Goal: Task Accomplishment & Management: Manage account settings

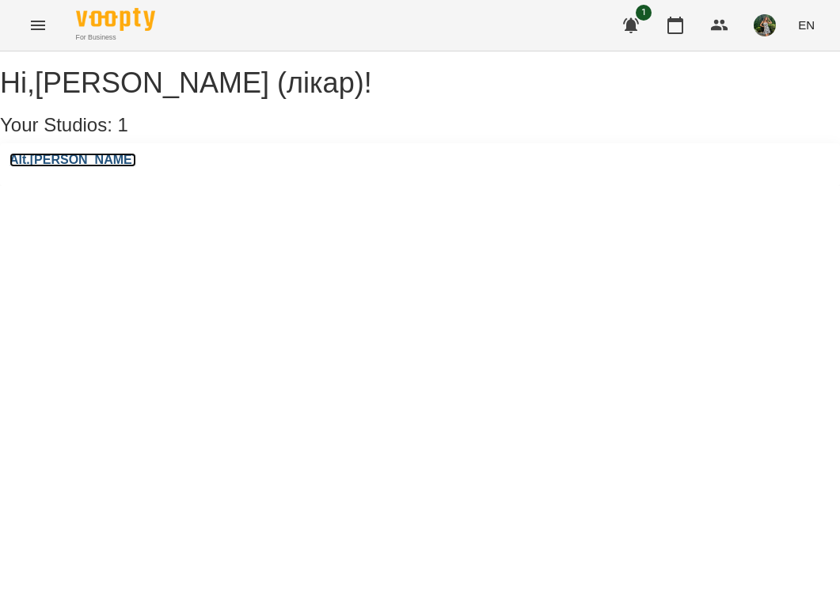
click at [63, 167] on h3 "Alt.[PERSON_NAME]" at bounding box center [73, 160] width 127 height 14
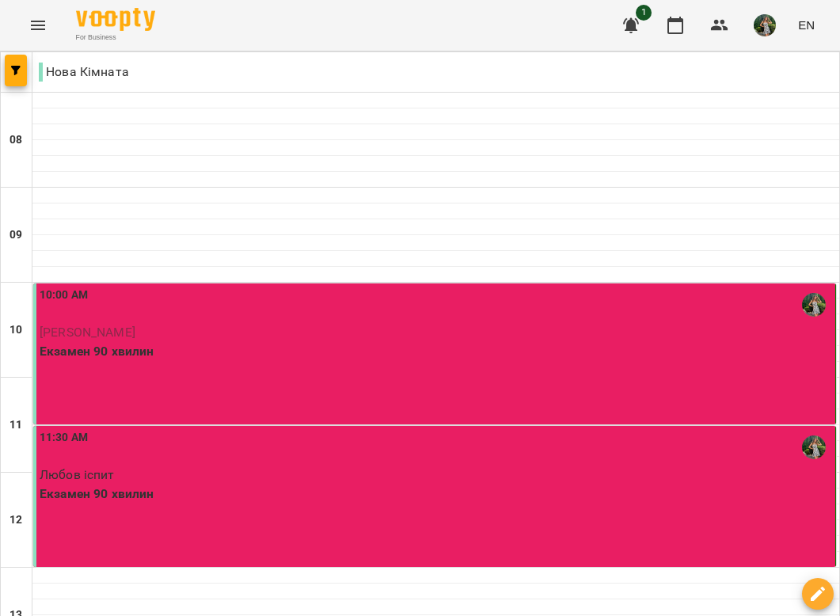
scroll to position [183, 0]
click at [307, 284] on div "10:00 AM [PERSON_NAME] 90 хвилин" at bounding box center [434, 354] width 803 height 141
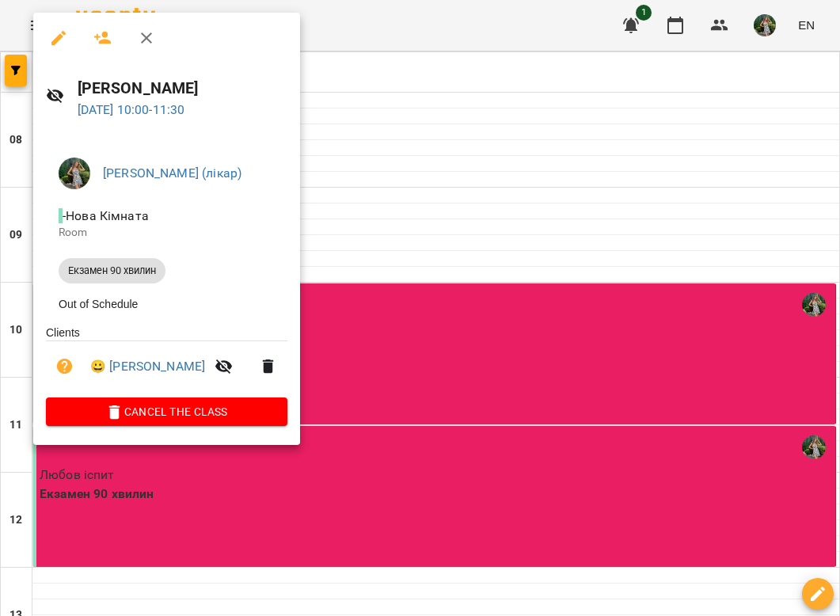
click at [55, 36] on icon "button" at bounding box center [58, 38] width 19 height 19
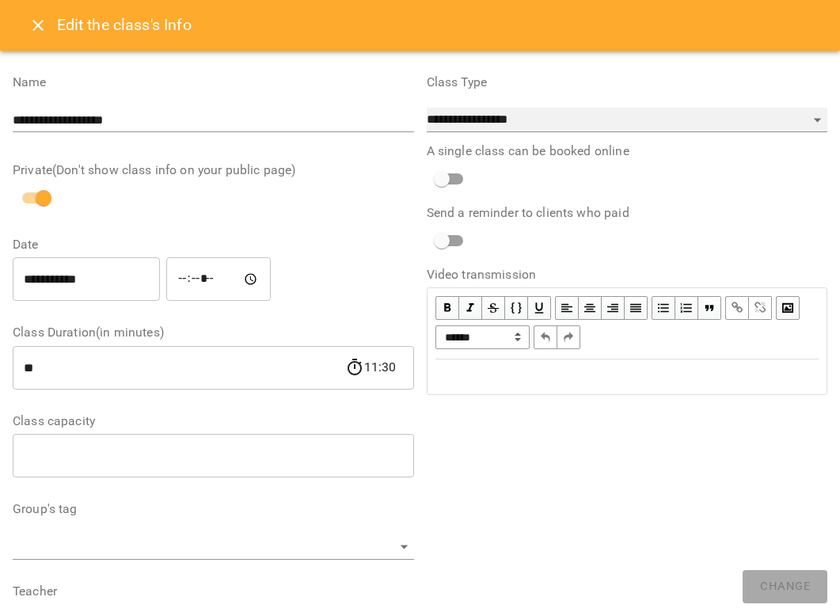
click at [671, 117] on select "**********" at bounding box center [628, 120] width 402 height 25
select select "**********"
type input "**"
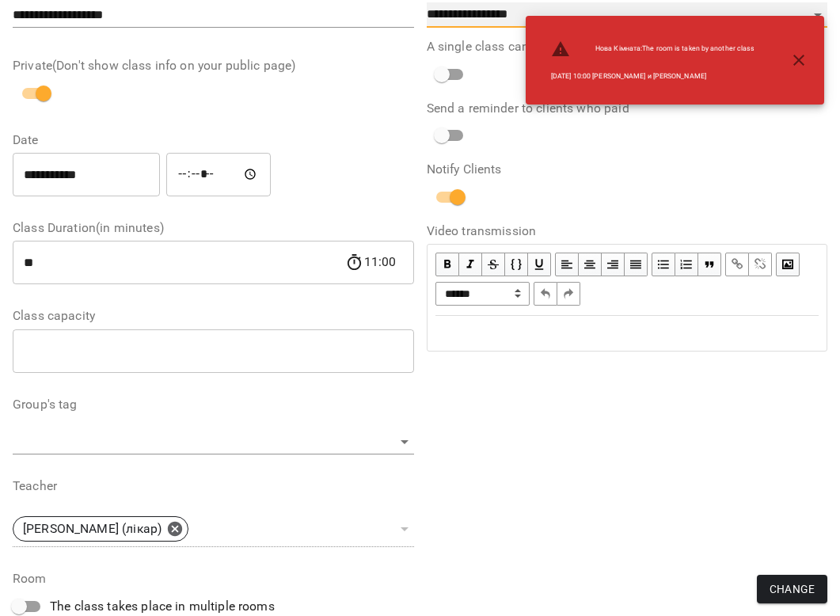
scroll to position [173, 0]
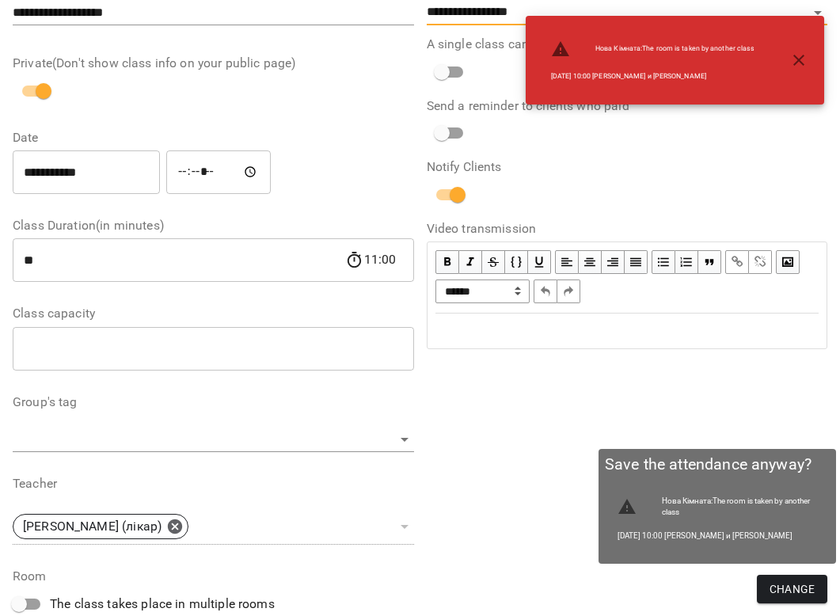
click at [795, 592] on span "Change" at bounding box center [792, 589] width 45 height 19
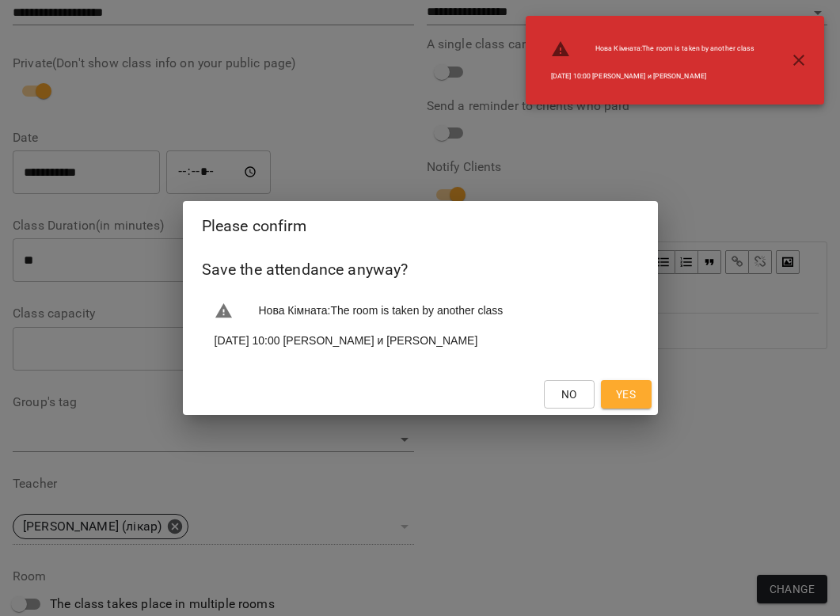
click at [623, 406] on button "Yes" at bounding box center [626, 394] width 51 height 29
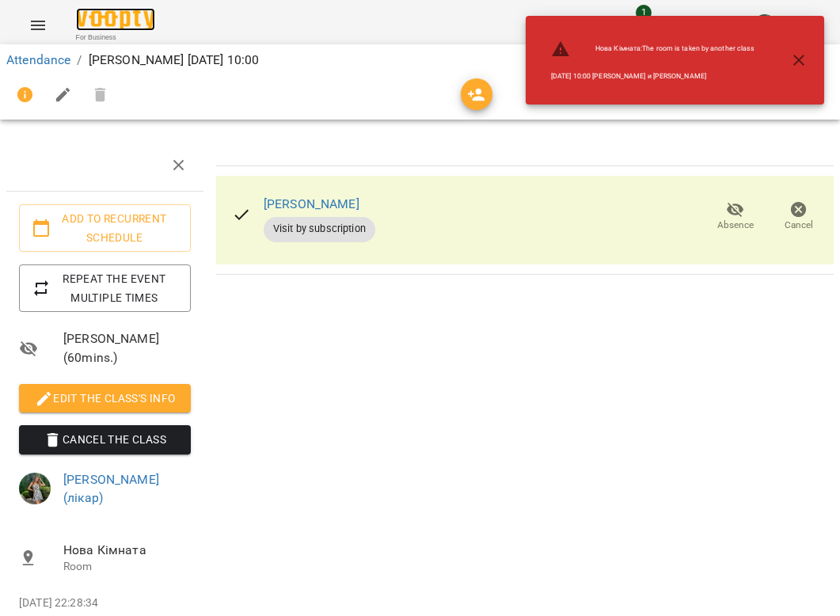
click at [111, 9] on img at bounding box center [115, 19] width 79 height 23
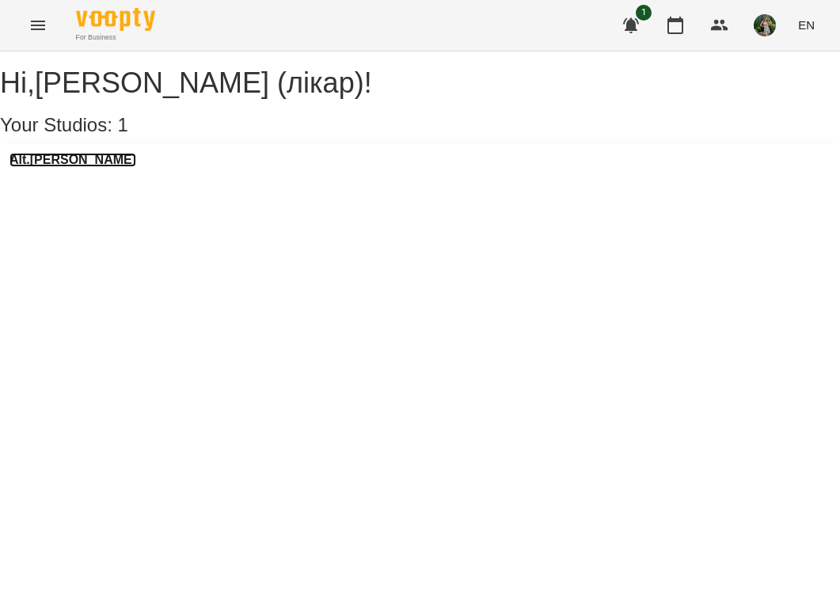
click at [69, 167] on h3 "Alt.[PERSON_NAME]" at bounding box center [73, 160] width 127 height 14
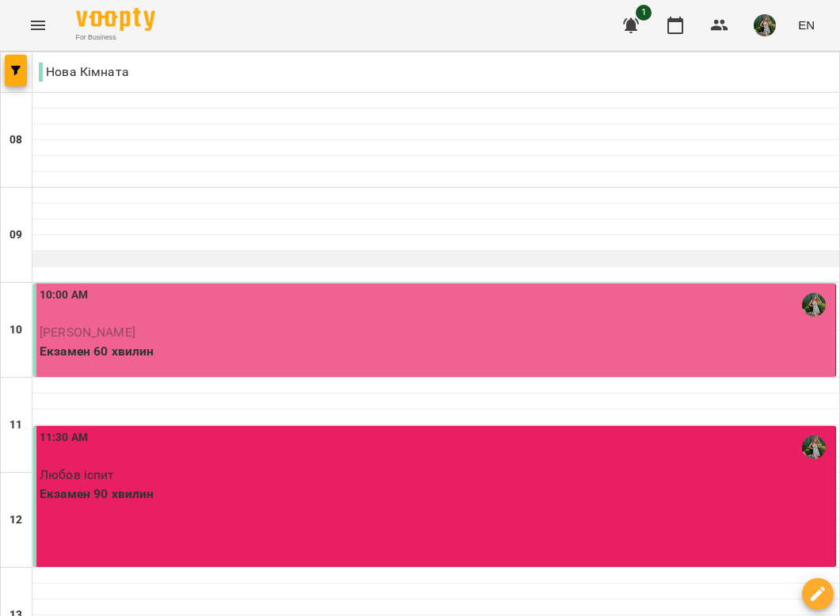
scroll to position [107, 0]
click at [318, 284] on div "10:00 AM [PERSON_NAME] 60 хвилин" at bounding box center [434, 330] width 803 height 93
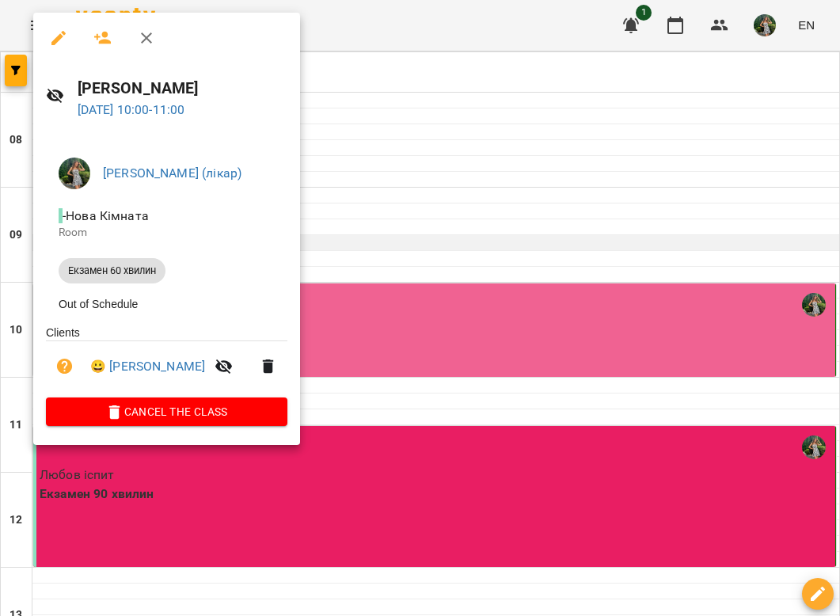
click at [382, 136] on div at bounding box center [420, 308] width 840 height 616
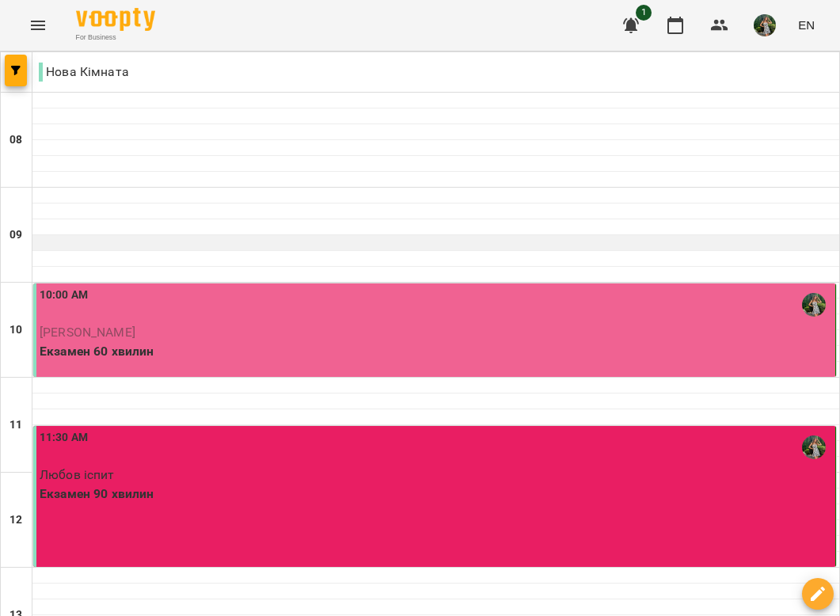
scroll to position [230, 0]
click at [131, 485] on p "Екзамен 90 хвилин" at bounding box center [436, 494] width 793 height 19
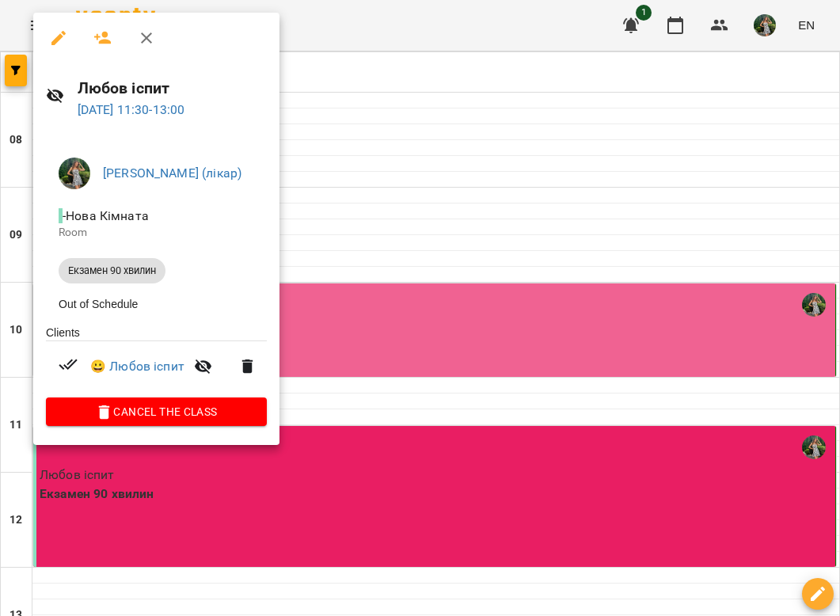
click at [105, 86] on h6 "Любов іспит" at bounding box center [172, 88] width 189 height 25
click at [143, 371] on link "😀 Любов іспит" at bounding box center [137, 366] width 94 height 19
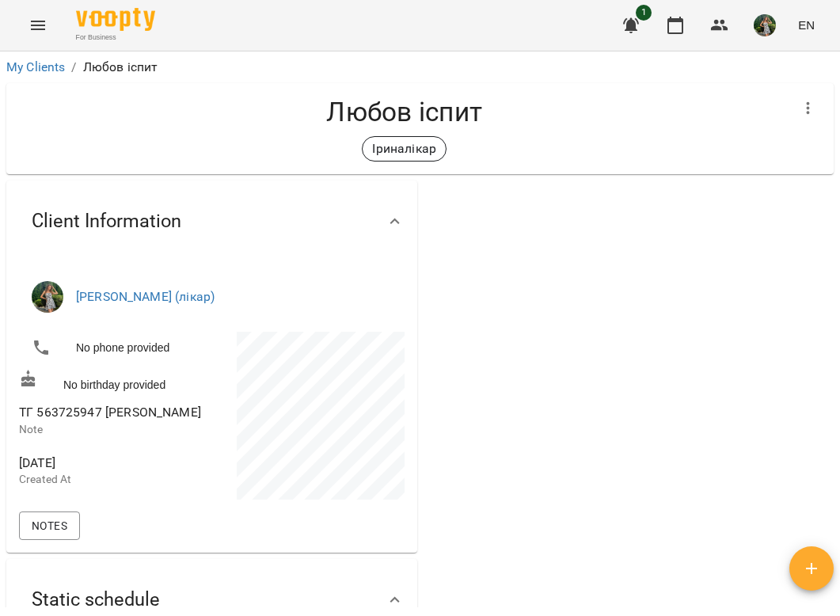
click at [135, 2] on div "For Business 1 EN" at bounding box center [420, 25] width 840 height 51
click at [108, 34] on span "For Business" at bounding box center [115, 37] width 79 height 10
click at [109, 14] on img at bounding box center [115, 19] width 79 height 23
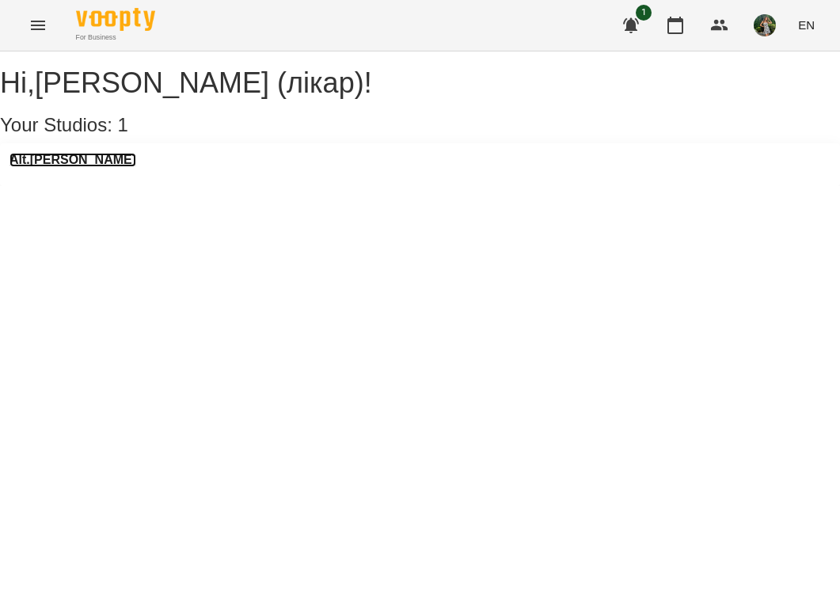
click at [67, 167] on h3 "Alt.[PERSON_NAME]" at bounding box center [73, 160] width 127 height 14
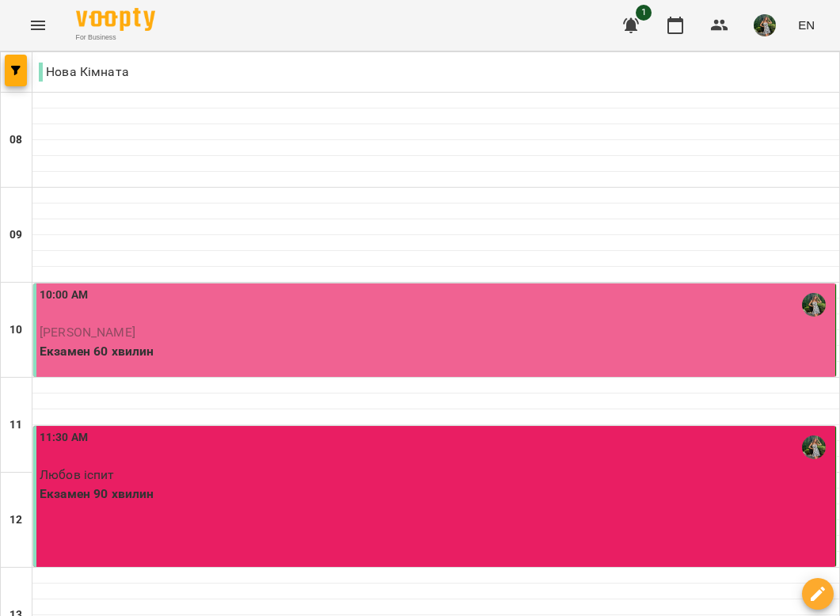
scroll to position [415, 0]
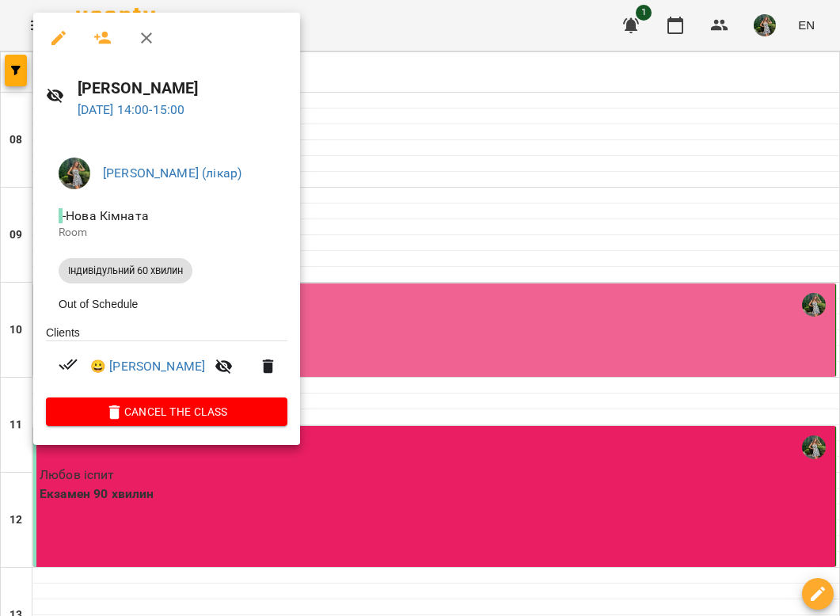
click at [485, 227] on div at bounding box center [420, 308] width 840 height 616
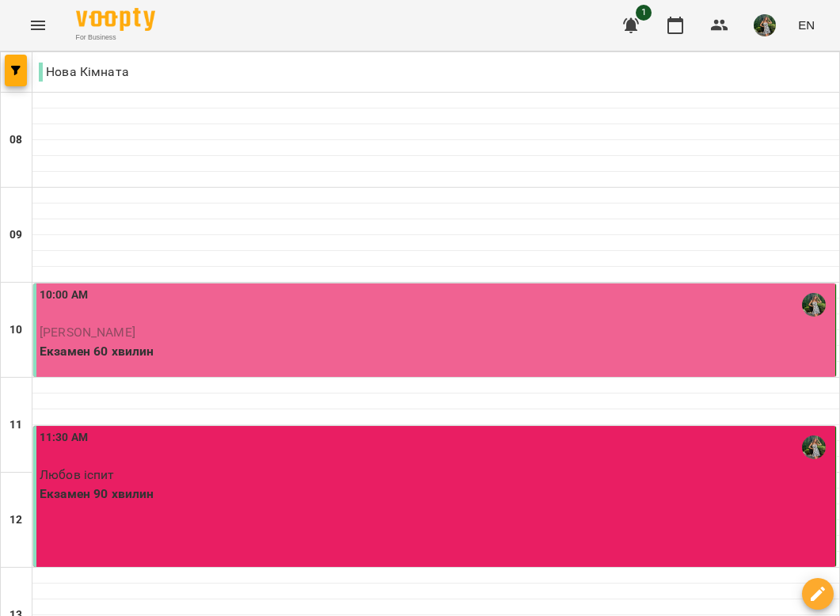
scroll to position [442, 0]
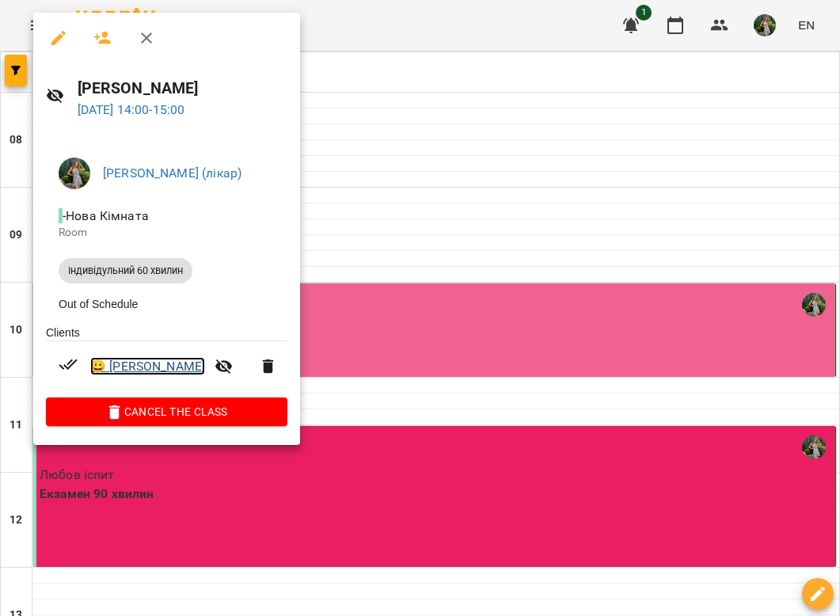
click at [137, 371] on link "😀 [PERSON_NAME]" at bounding box center [147, 366] width 115 height 19
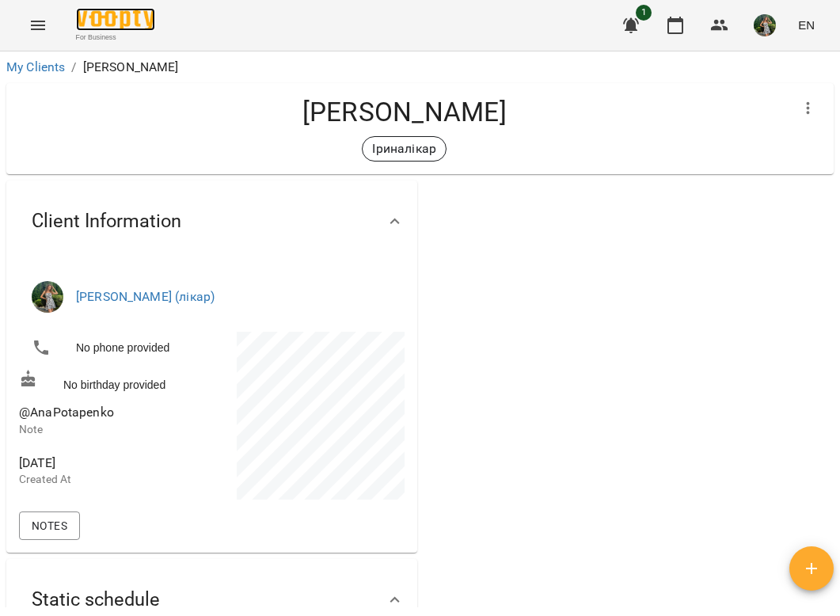
click at [136, 18] on img at bounding box center [115, 19] width 79 height 23
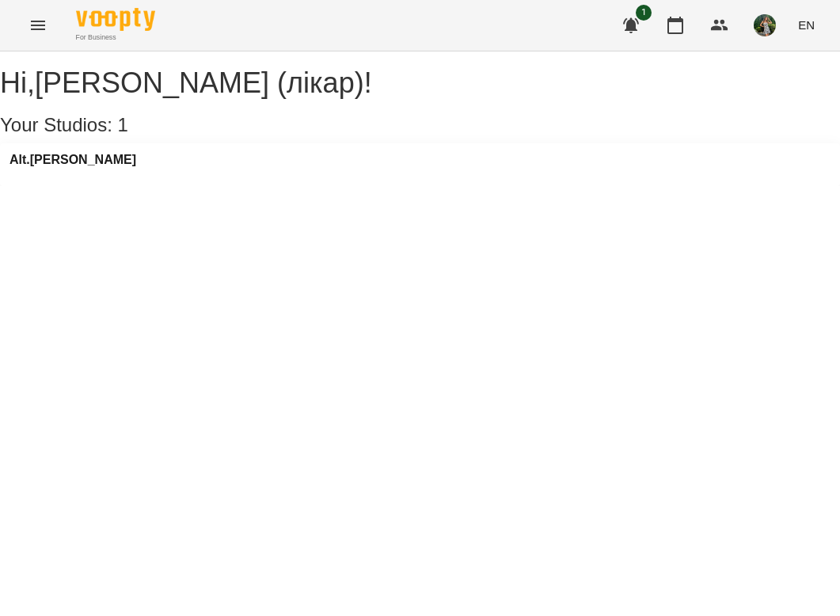
click at [62, 177] on div "Alt.[PERSON_NAME]" at bounding box center [73, 165] width 127 height 24
click at [62, 167] on h3 "Alt.[PERSON_NAME]" at bounding box center [73, 160] width 127 height 14
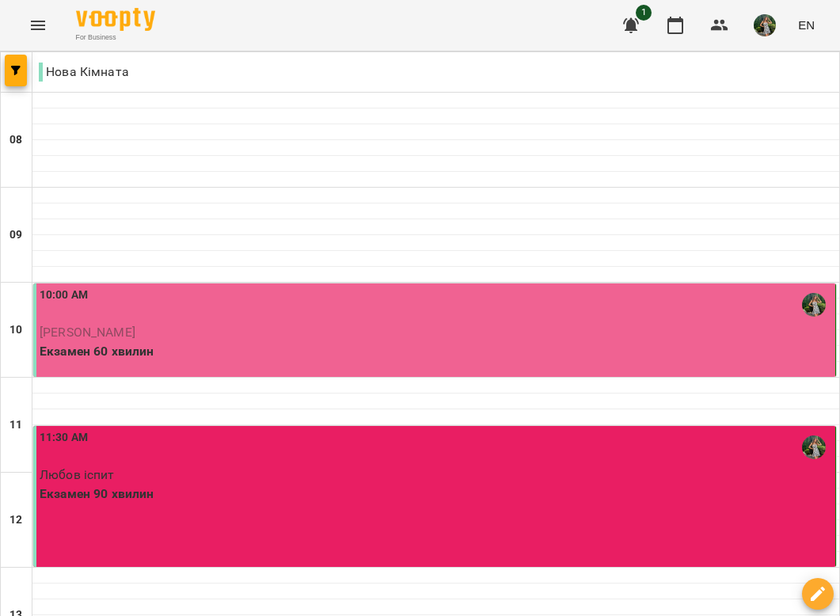
scroll to position [648, 0]
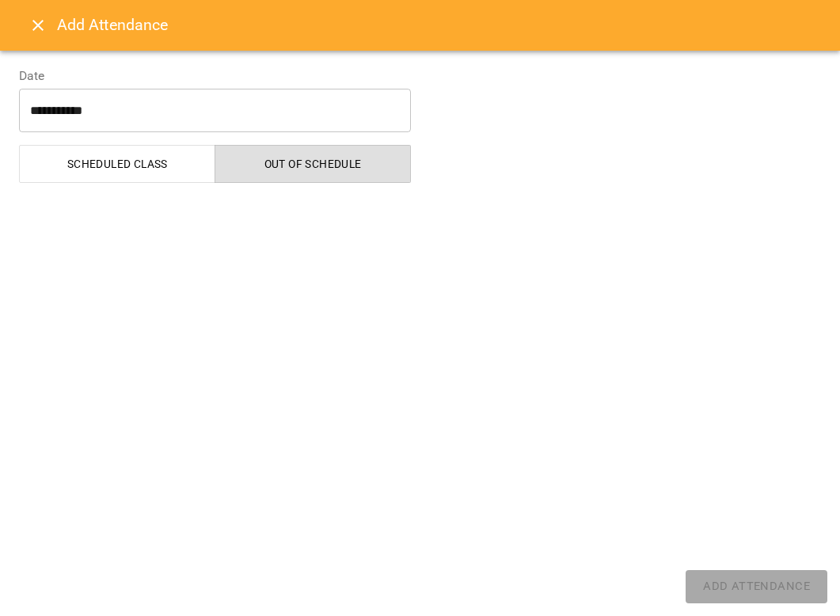
select select "**********"
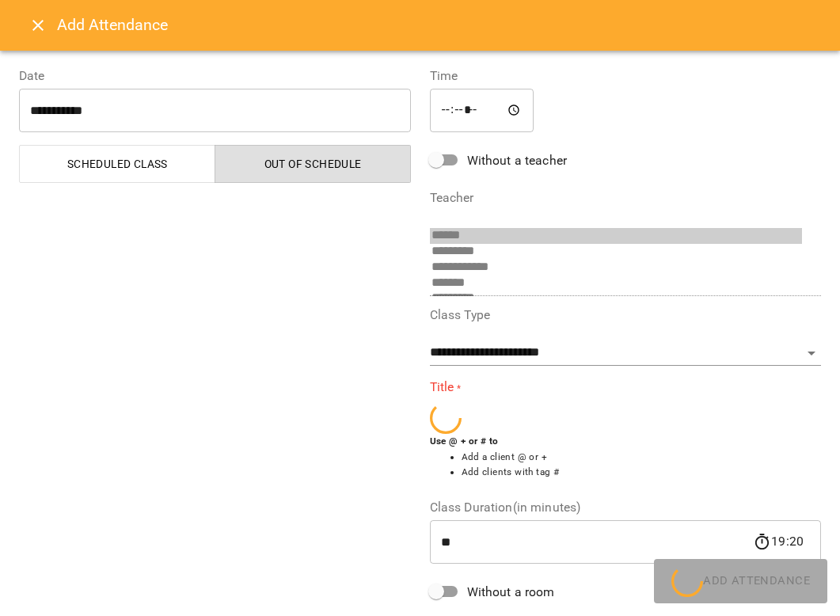
scroll to position [41, 0]
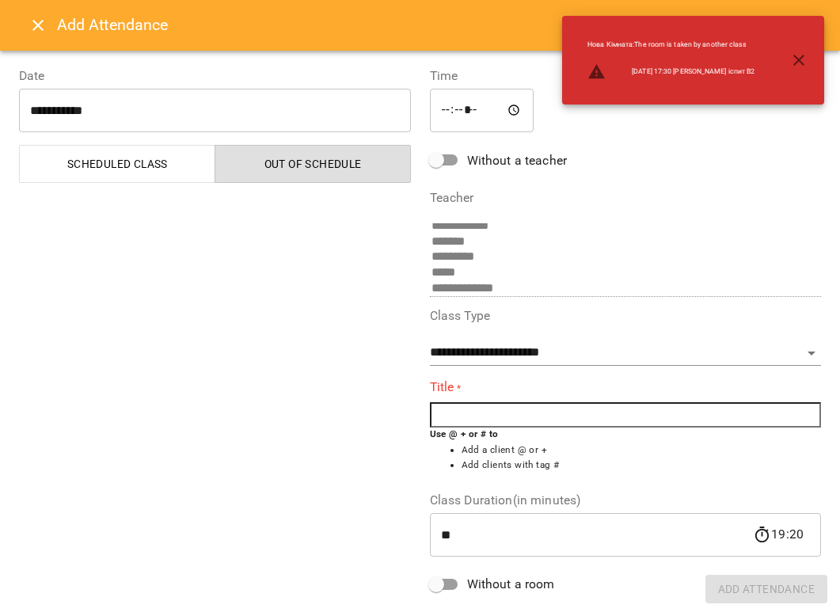
click at [490, 416] on input "text" at bounding box center [626, 414] width 392 height 25
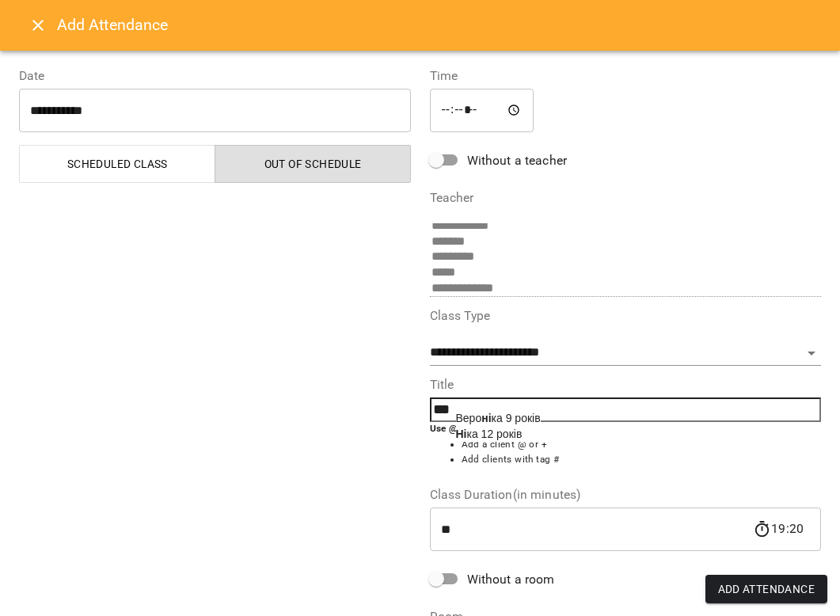
click at [523, 432] on span "Ні ка 12 років" at bounding box center [489, 434] width 67 height 13
type input "**********"
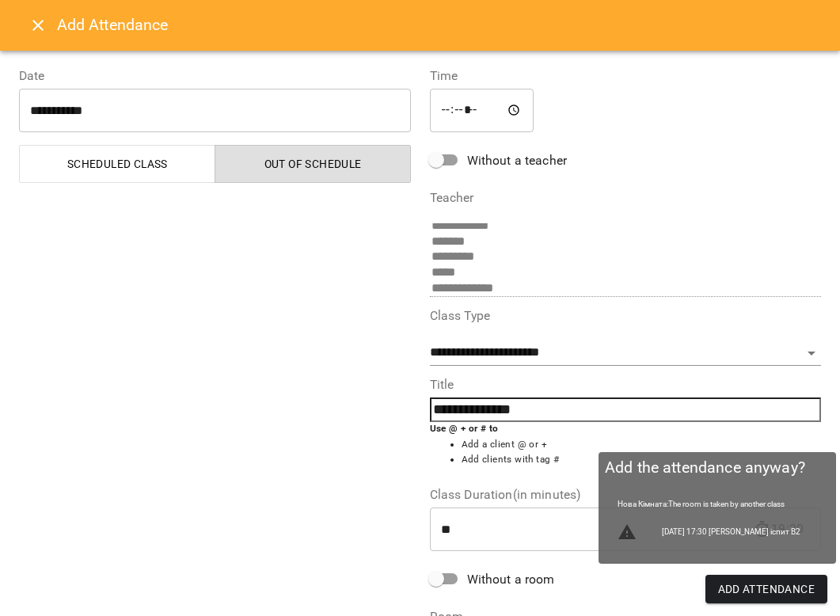
click at [745, 582] on span "Add Attendance" at bounding box center [766, 589] width 97 height 19
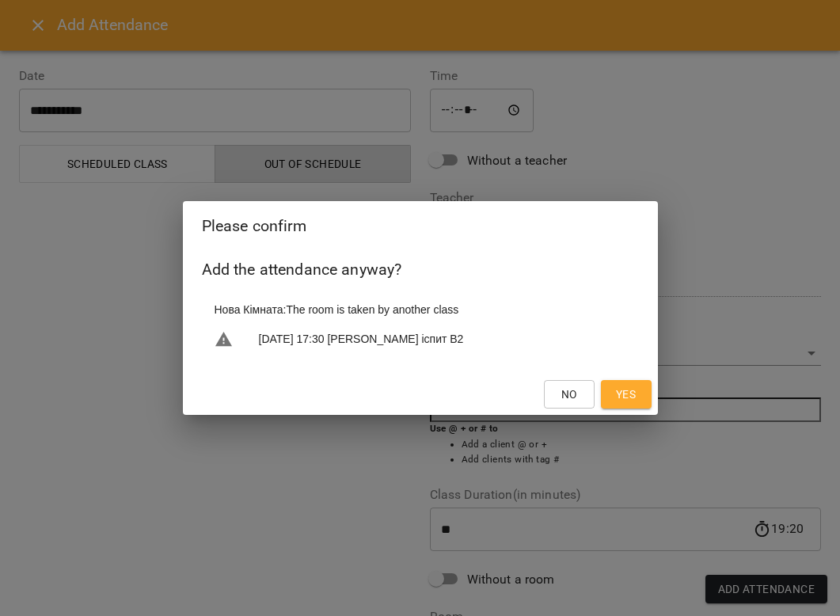
click at [630, 407] on button "Yes" at bounding box center [626, 394] width 51 height 29
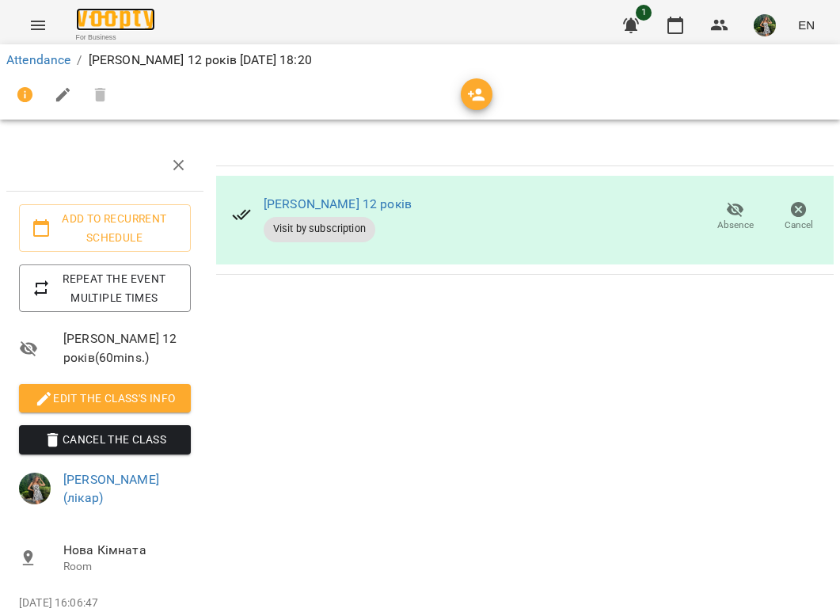
click at [137, 26] on img at bounding box center [115, 19] width 79 height 23
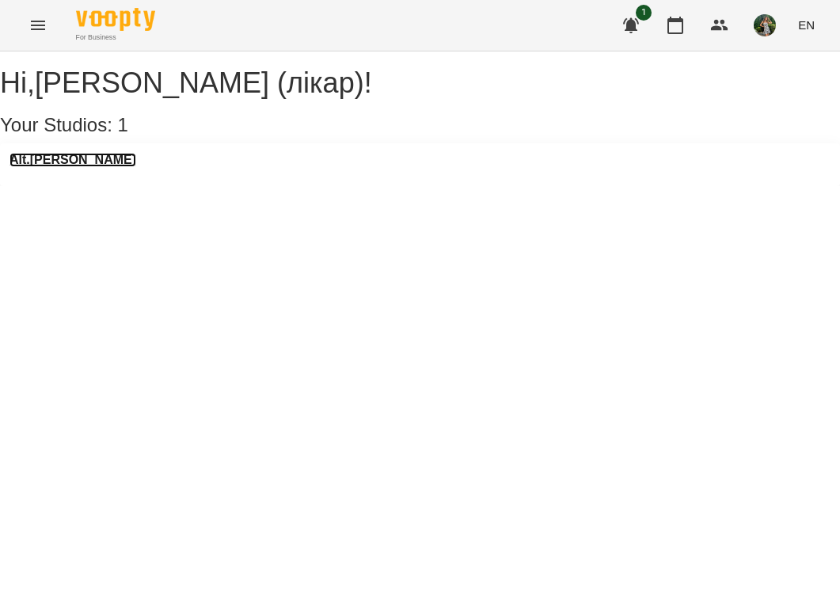
click at [70, 167] on h3 "Alt.[PERSON_NAME]" at bounding box center [73, 160] width 127 height 14
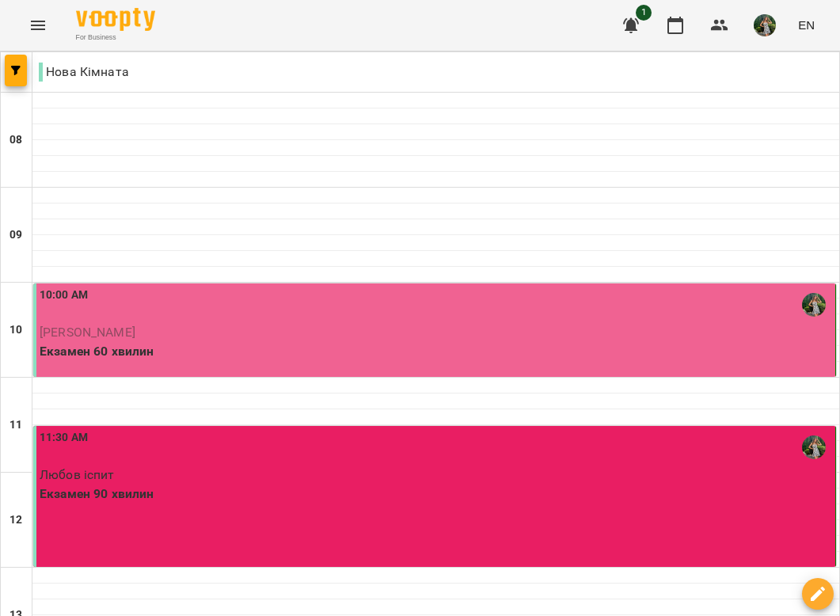
scroll to position [736, 0]
